Goal: Information Seeking & Learning: Learn about a topic

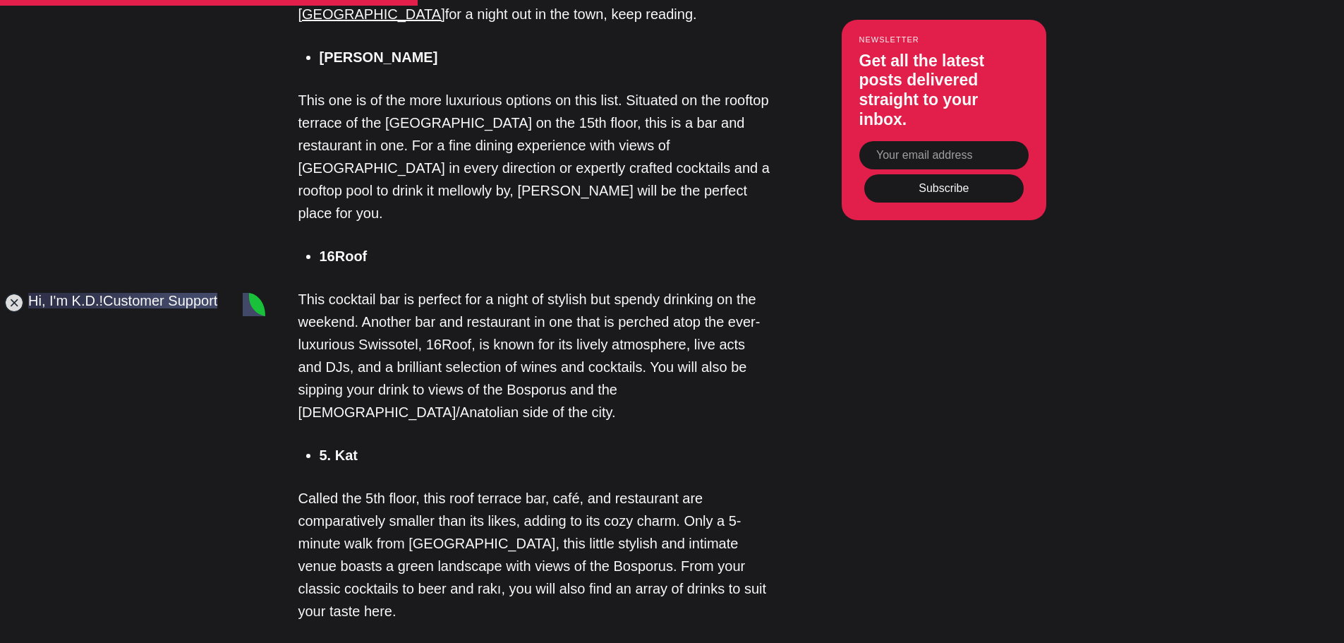
scroll to position [1324, 0]
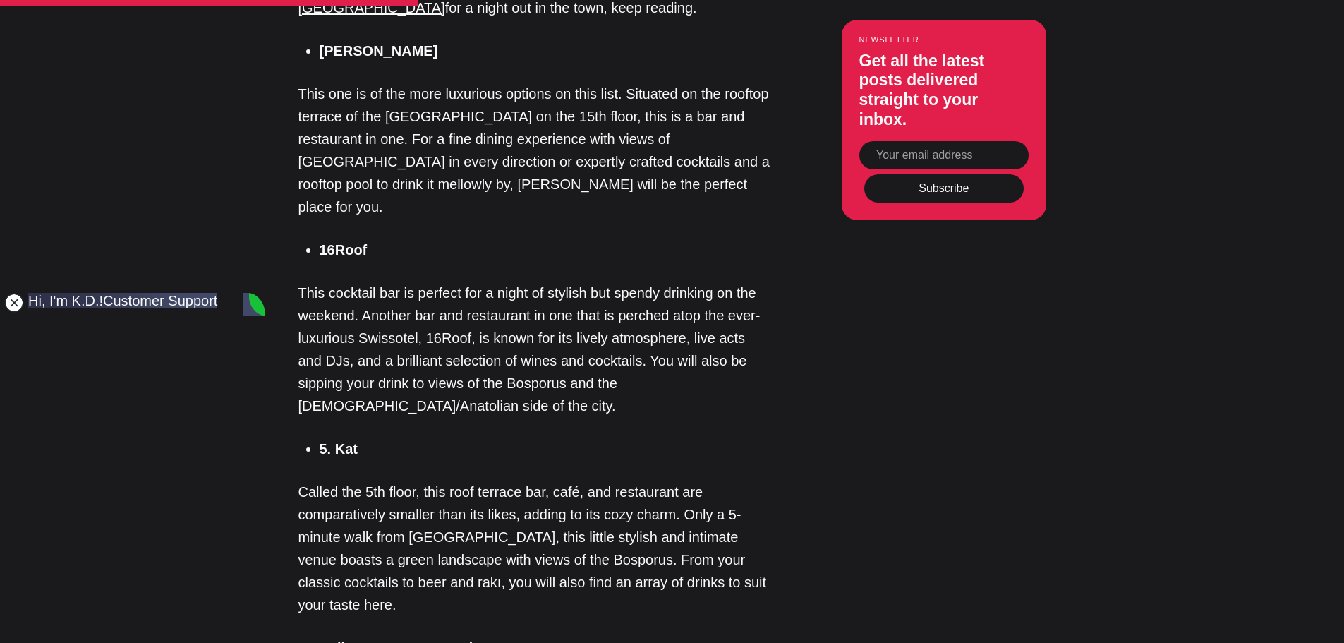
click at [6, 305] on jdiv at bounding box center [14, 303] width 20 height 20
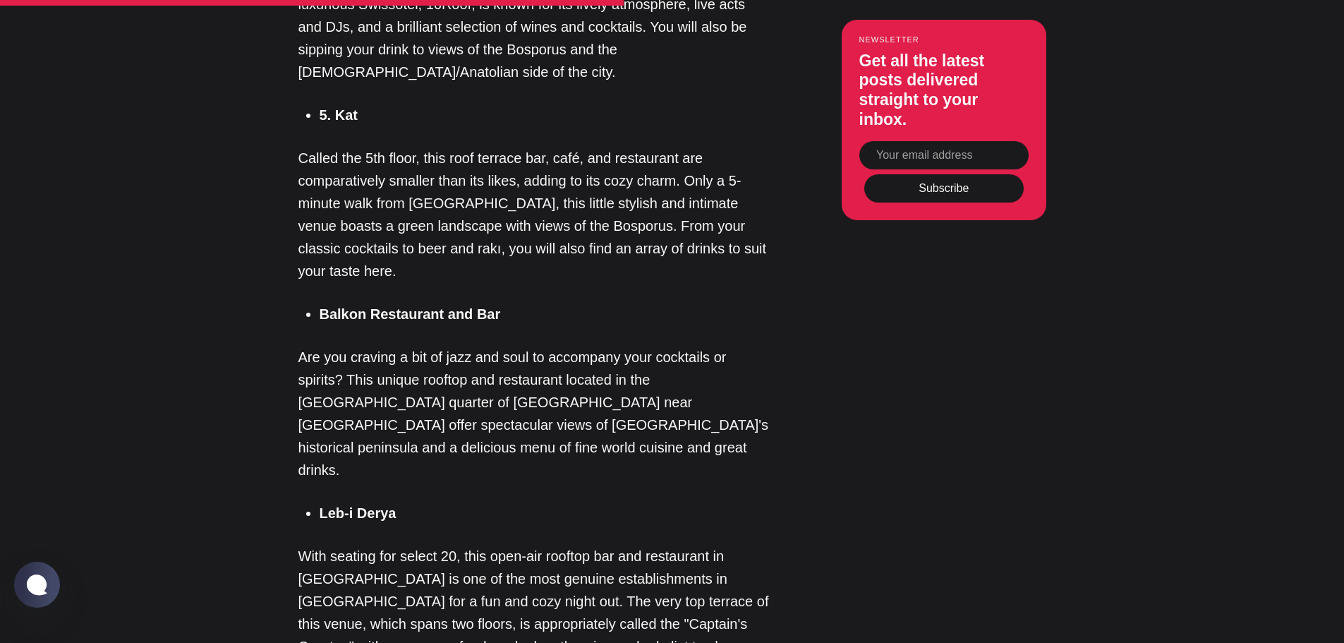
scroll to position [1660, 0]
drag, startPoint x: 351, startPoint y: 30, endPoint x: 330, endPoint y: 44, distance: 24.9
click at [330, 44] on div "[GEOGRAPHIC_DATA] — it is the biggest, most exciting, and vibrant city in [GEOG…" at bounding box center [534, 501] width 473 height 2395
drag, startPoint x: 393, startPoint y: 42, endPoint x: 313, endPoint y: 41, distance: 80.4
click at [313, 103] on ul "5. Kat" at bounding box center [540, 113] width 462 height 21
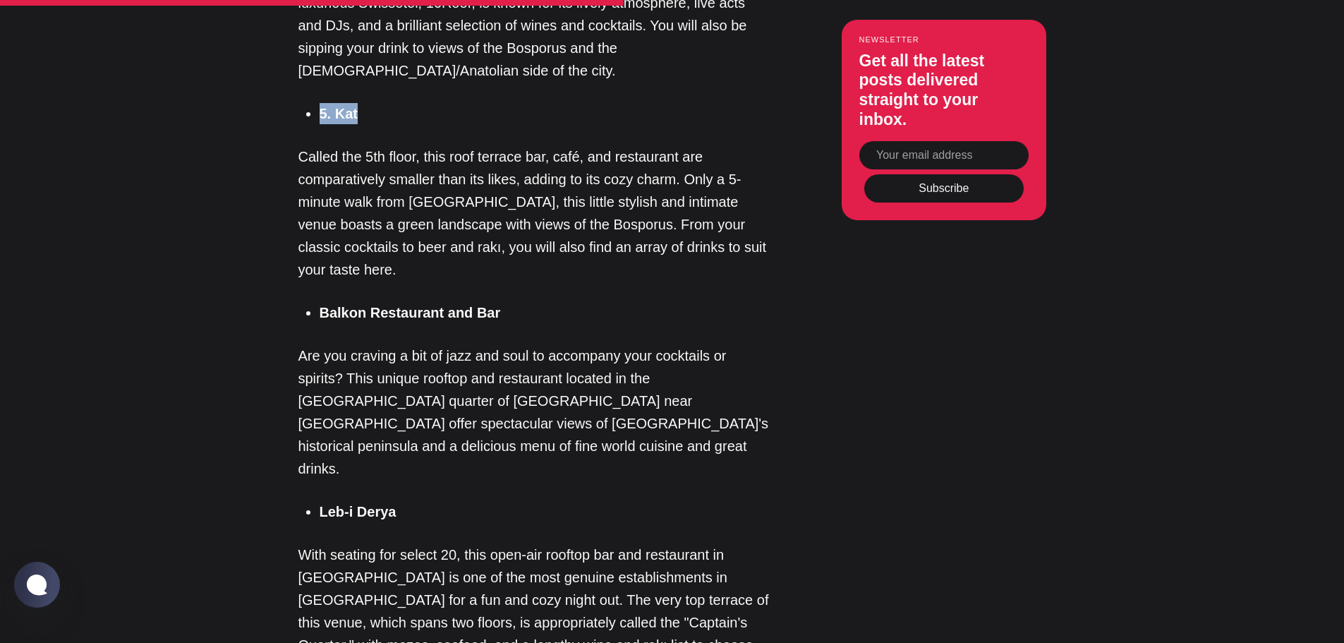
copy strong "5. Kat"
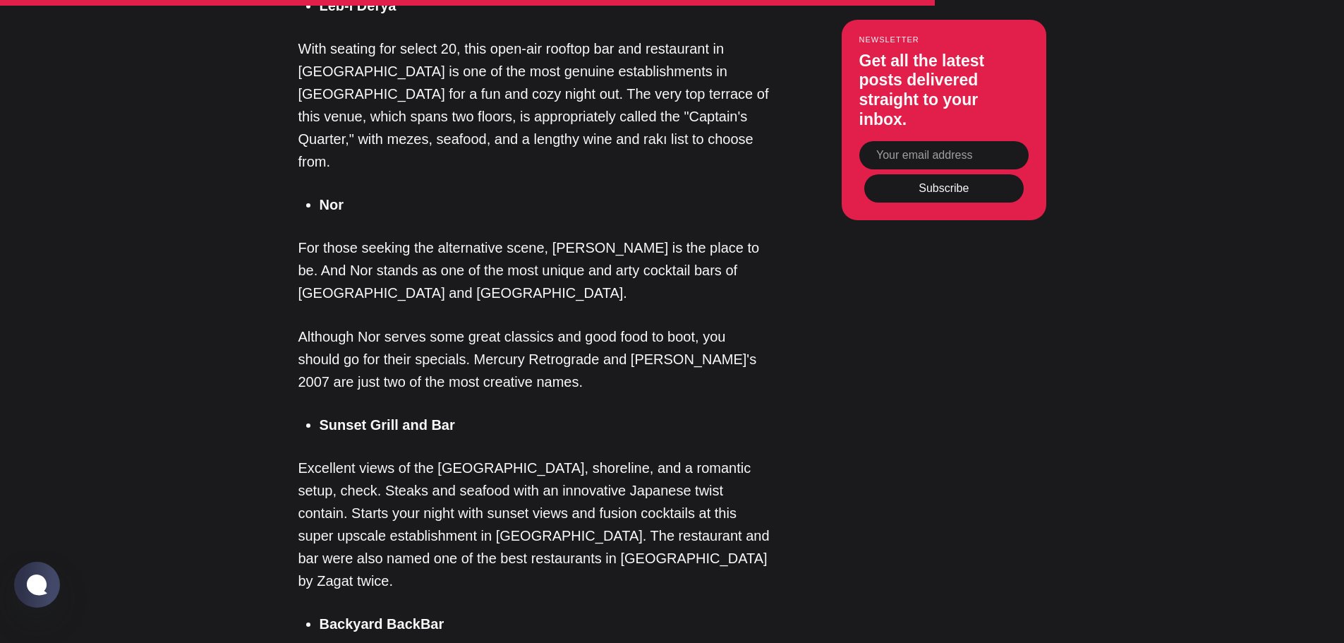
scroll to position [2166, 0]
drag, startPoint x: 452, startPoint y: 461, endPoint x: 320, endPoint y: 466, distance: 132.8
click at [320, 612] on li "Backyard BackBar" at bounding box center [546, 622] width 452 height 21
copy strong "Backyard BackBar"
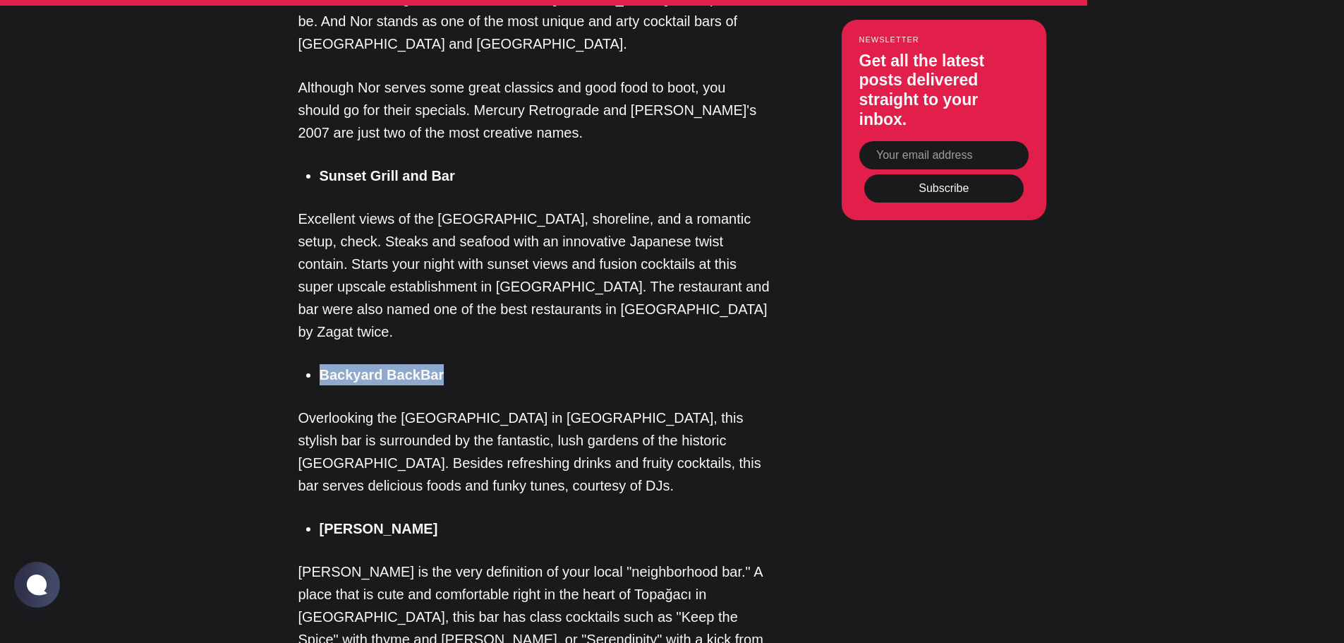
scroll to position [2415, 0]
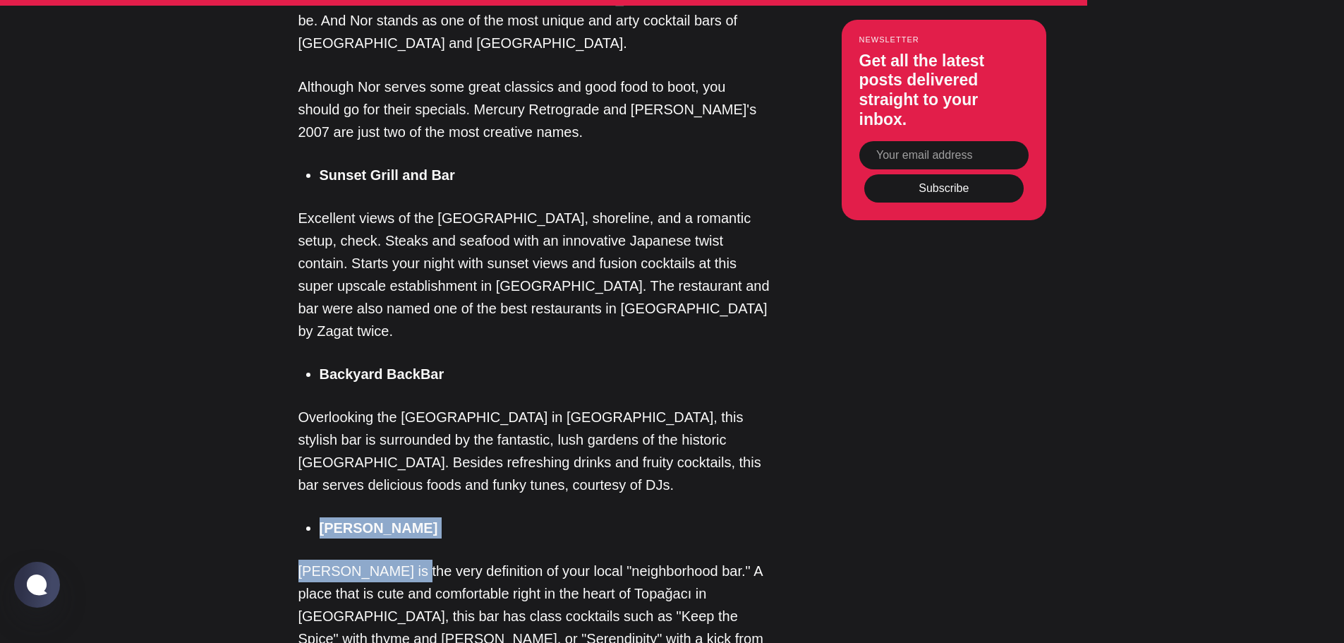
drag, startPoint x: 398, startPoint y: 380, endPoint x: 318, endPoint y: 367, distance: 81.6
click at [411, 517] on li "[PERSON_NAME]" at bounding box center [546, 527] width 452 height 21
drag, startPoint x: 411, startPoint y: 364, endPoint x: 319, endPoint y: 368, distance: 92.5
click at [320, 517] on li "[PERSON_NAME]" at bounding box center [546, 527] width 452 height 21
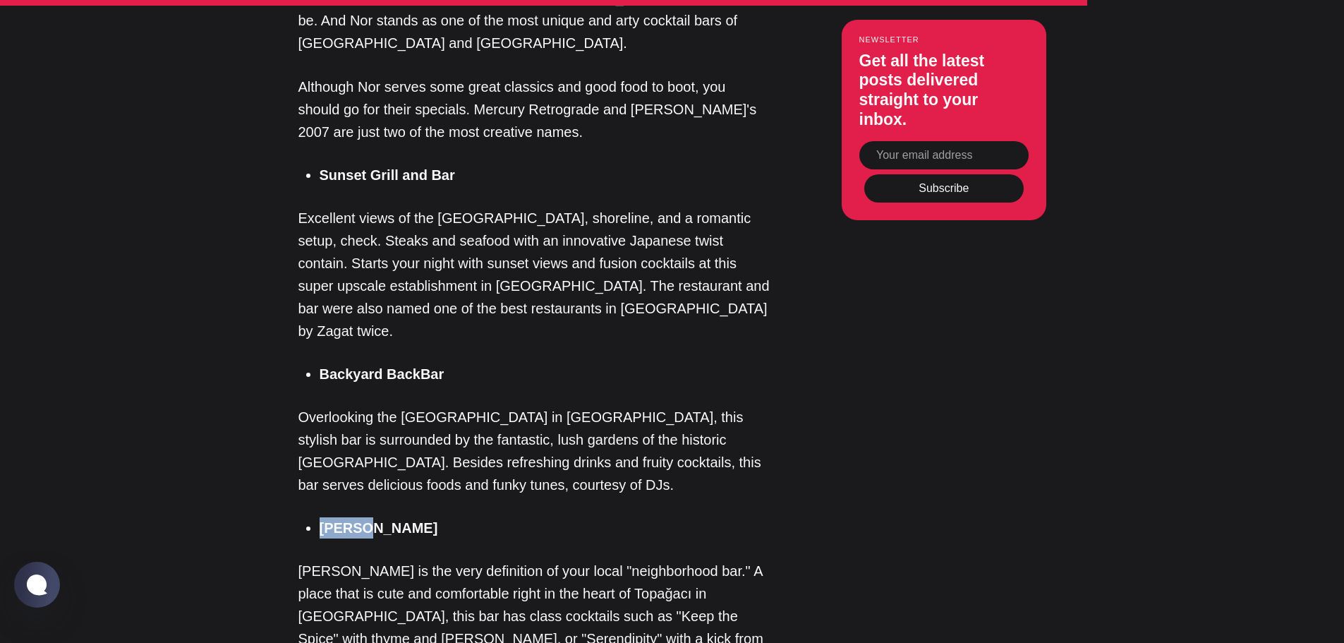
copy strong "[PERSON_NAME]"
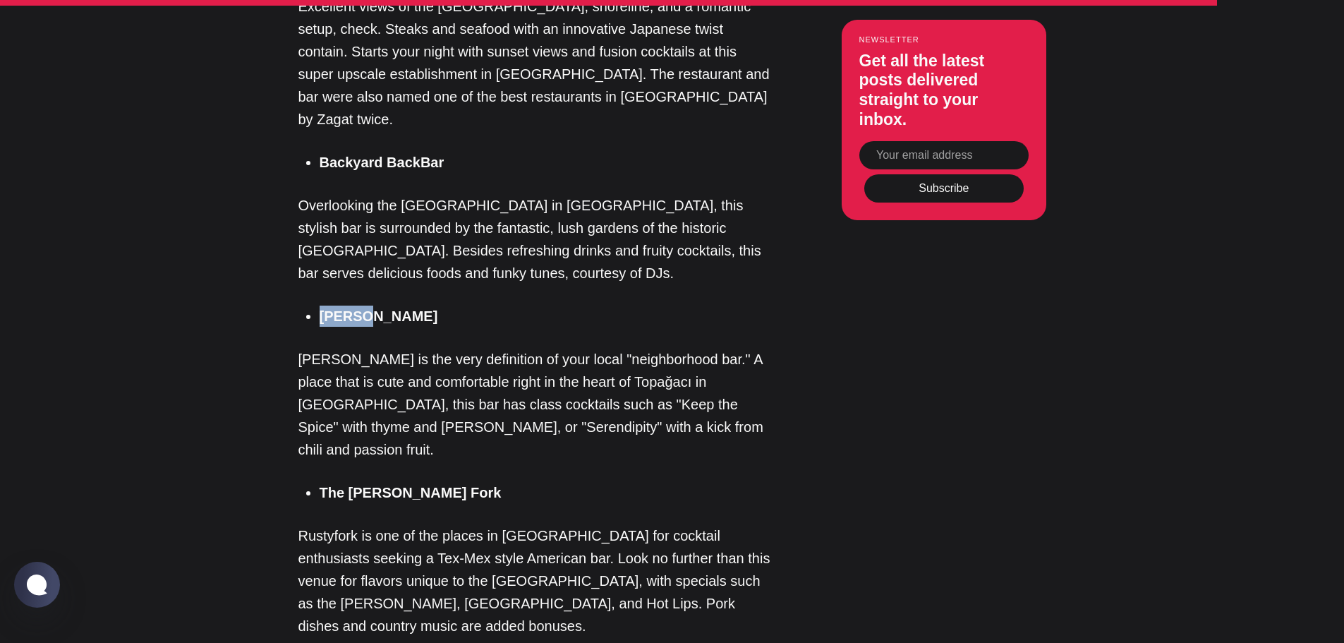
scroll to position [2628, 0]
drag, startPoint x: 437, startPoint y: 306, endPoint x: 308, endPoint y: 310, distance: 128.5
click at [320, 481] on li "The [PERSON_NAME] Fork" at bounding box center [546, 491] width 452 height 21
copy strong "The [PERSON_NAME] Fork"
